Goal: Information Seeking & Learning: Understand process/instructions

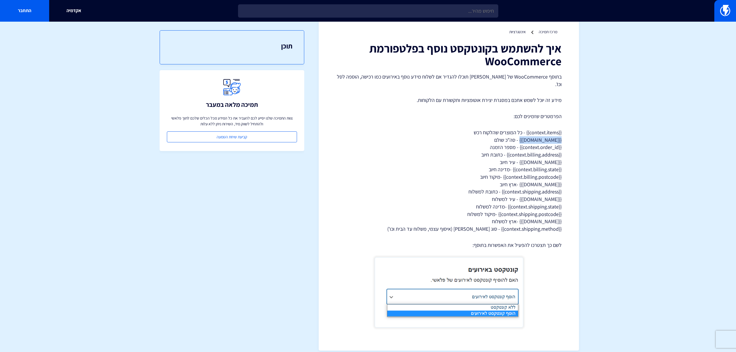
drag, startPoint x: 529, startPoint y: 133, endPoint x: 562, endPoint y: 133, distance: 33.0
click at [562, 133] on div "מרכז תמיכה אינטגרציות איך להשתמש בקונטקסט נוסף בפלטפורמת WooCommerce בתוסף WooC…" at bounding box center [449, 181] width 260 height 339
copy p "{{context.total}}"
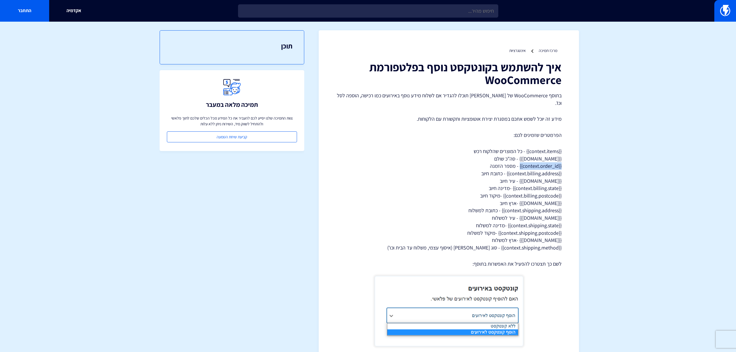
drag, startPoint x: 519, startPoint y: 159, endPoint x: 563, endPoint y: 159, distance: 43.4
click at [563, 159] on div "מרכז תמיכה אינטגרציות איך להשתמש בקונטקסט נוסף בפלטפורמת WooCommerce בתוסף WooC…" at bounding box center [449, 199] width 260 height 339
copy p "{{context.order_id}}"
click at [721, 15] on img at bounding box center [725, 11] width 10 height 12
